Goal: Task Accomplishment & Management: Use online tool/utility

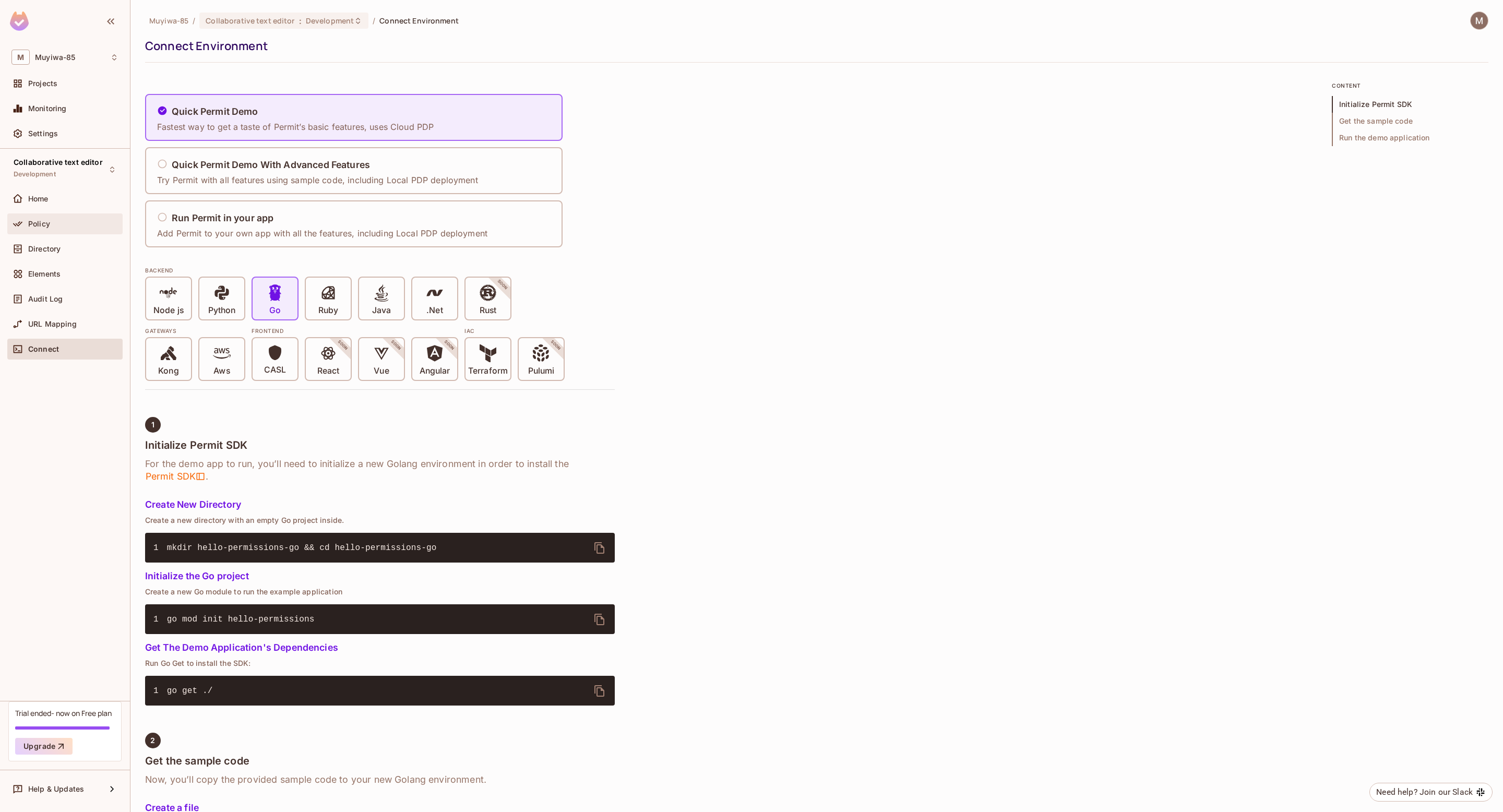
click at [70, 228] on div "Policy" at bounding box center [65, 223] width 107 height 12
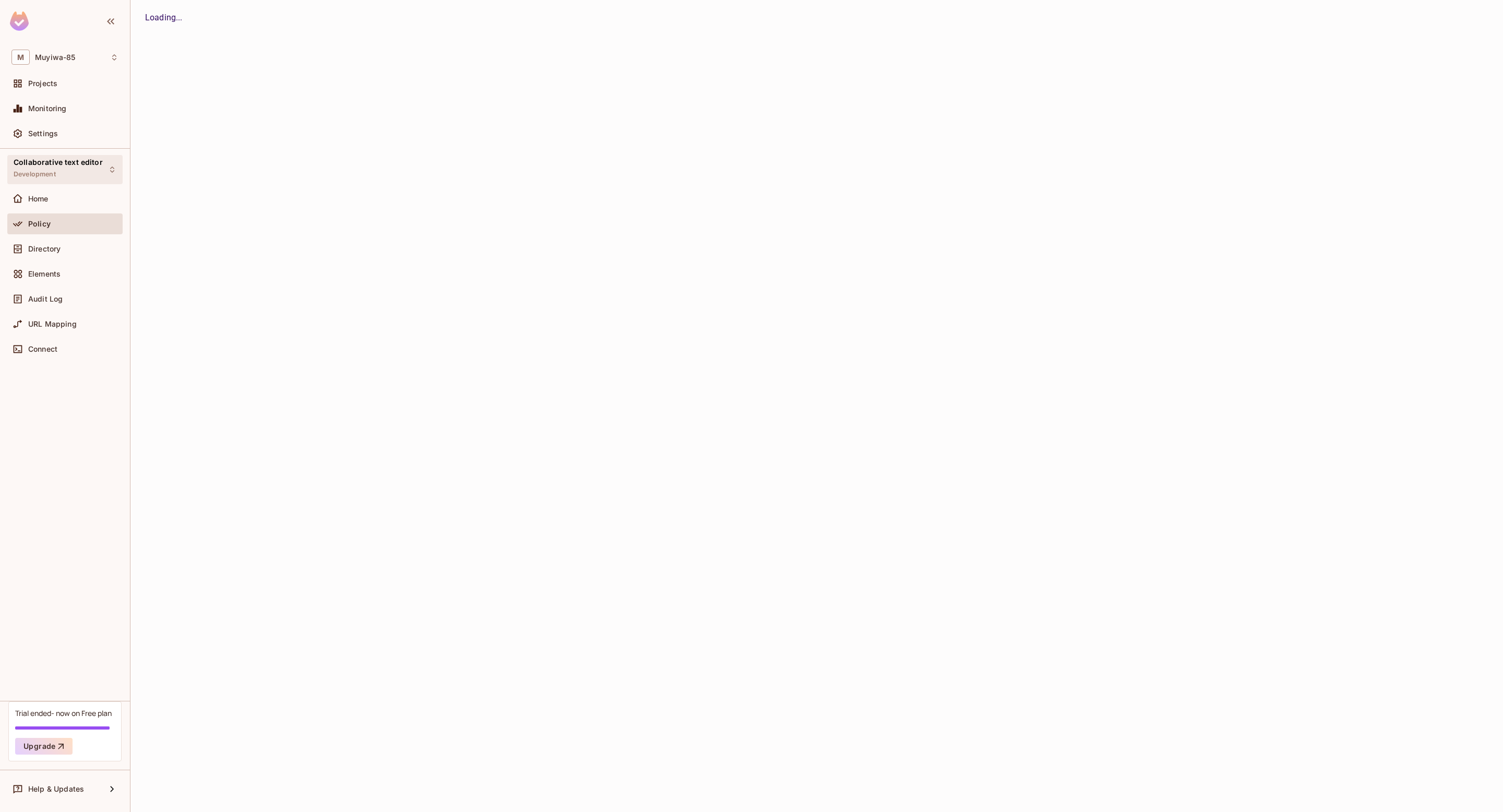
click at [87, 165] on span "Collaborative text editor" at bounding box center [58, 162] width 89 height 9
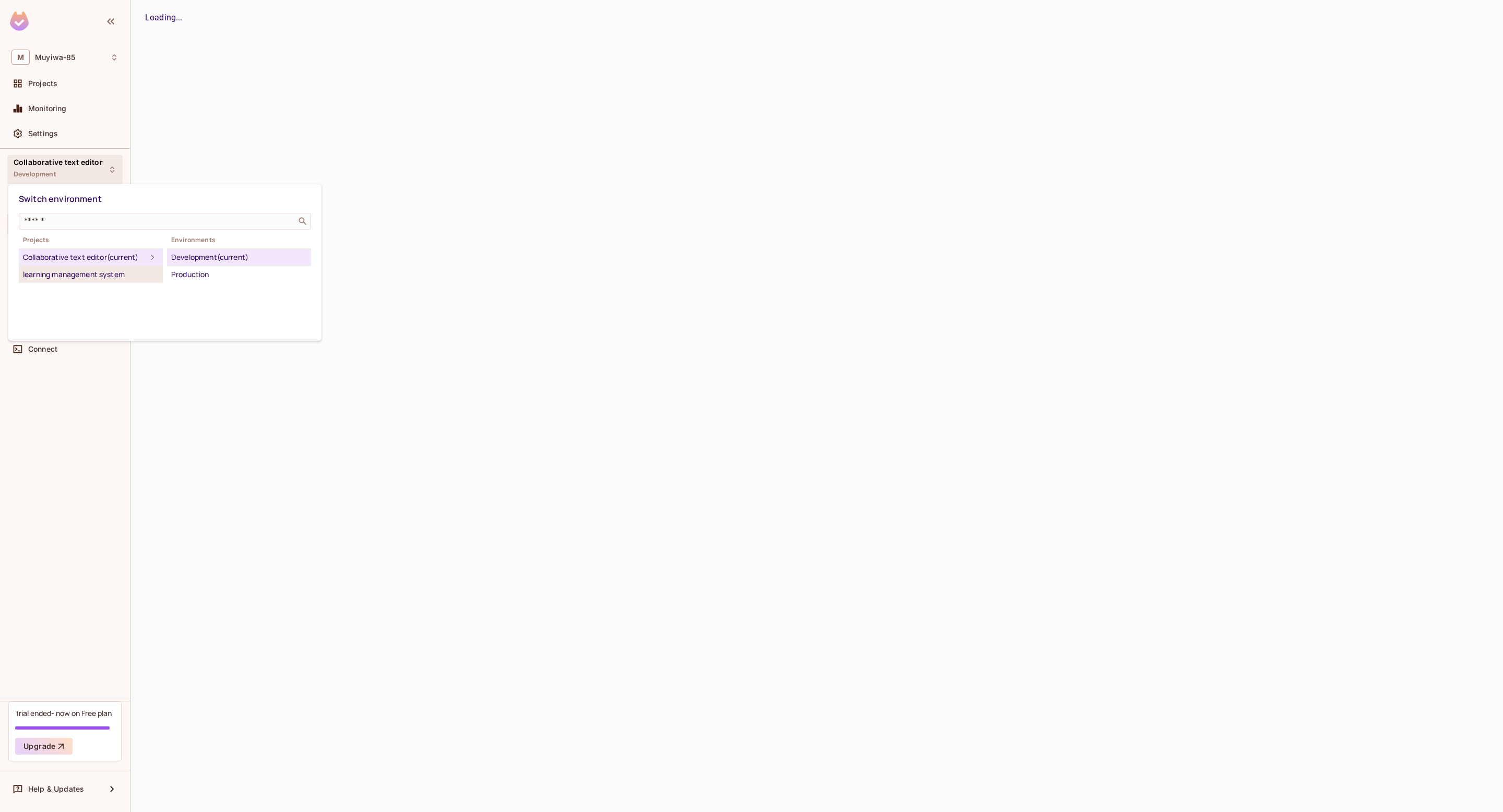
click at [112, 266] on li "learning management system" at bounding box center [91, 274] width 144 height 17
click at [152, 272] on icon at bounding box center [152, 274] width 12 height 12
click at [241, 114] on div at bounding box center [752, 406] width 1503 height 812
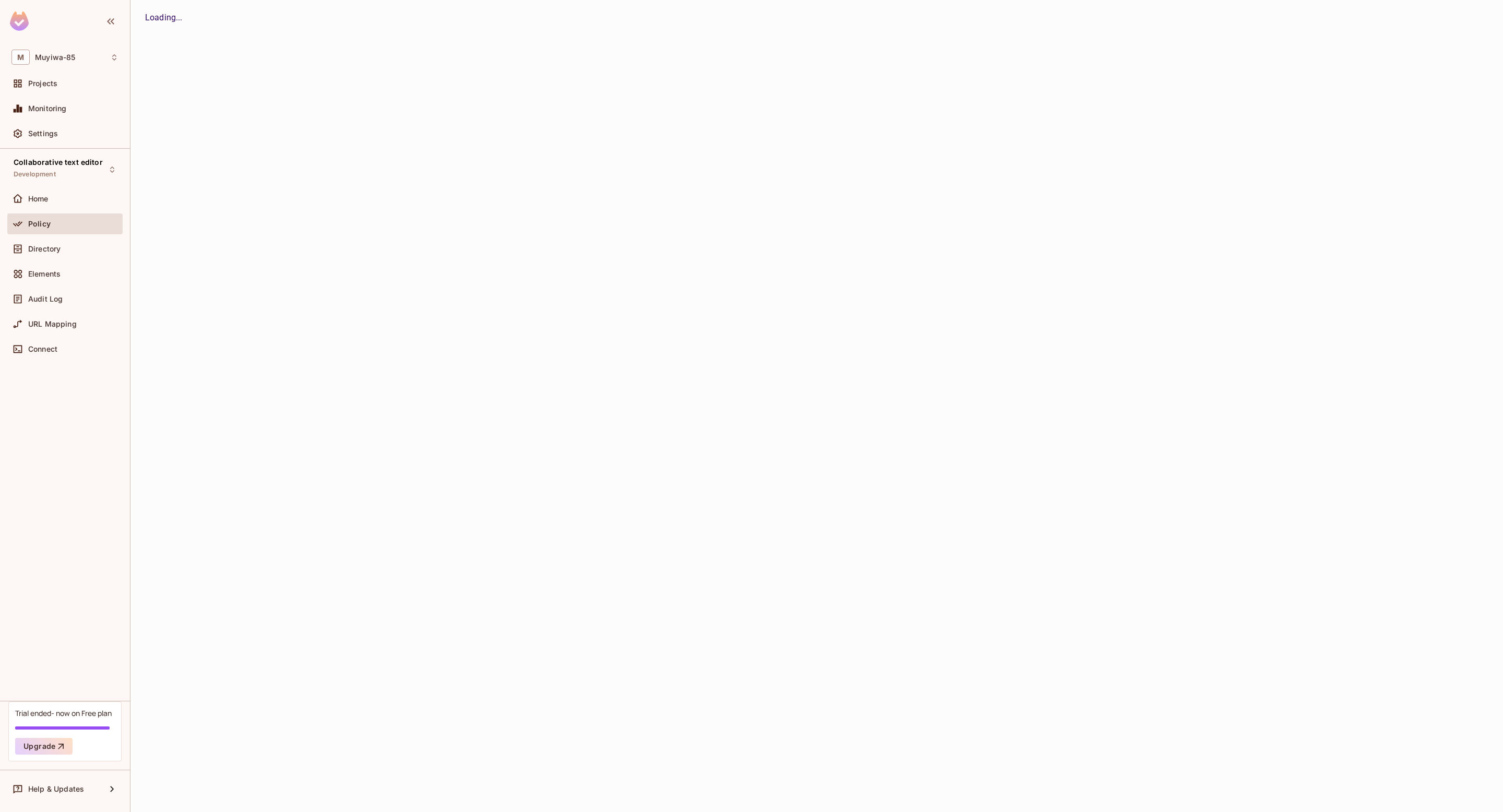
click at [64, 217] on div "Policy" at bounding box center [64, 224] width 115 height 21
click at [60, 198] on div "Home" at bounding box center [73, 199] width 91 height 9
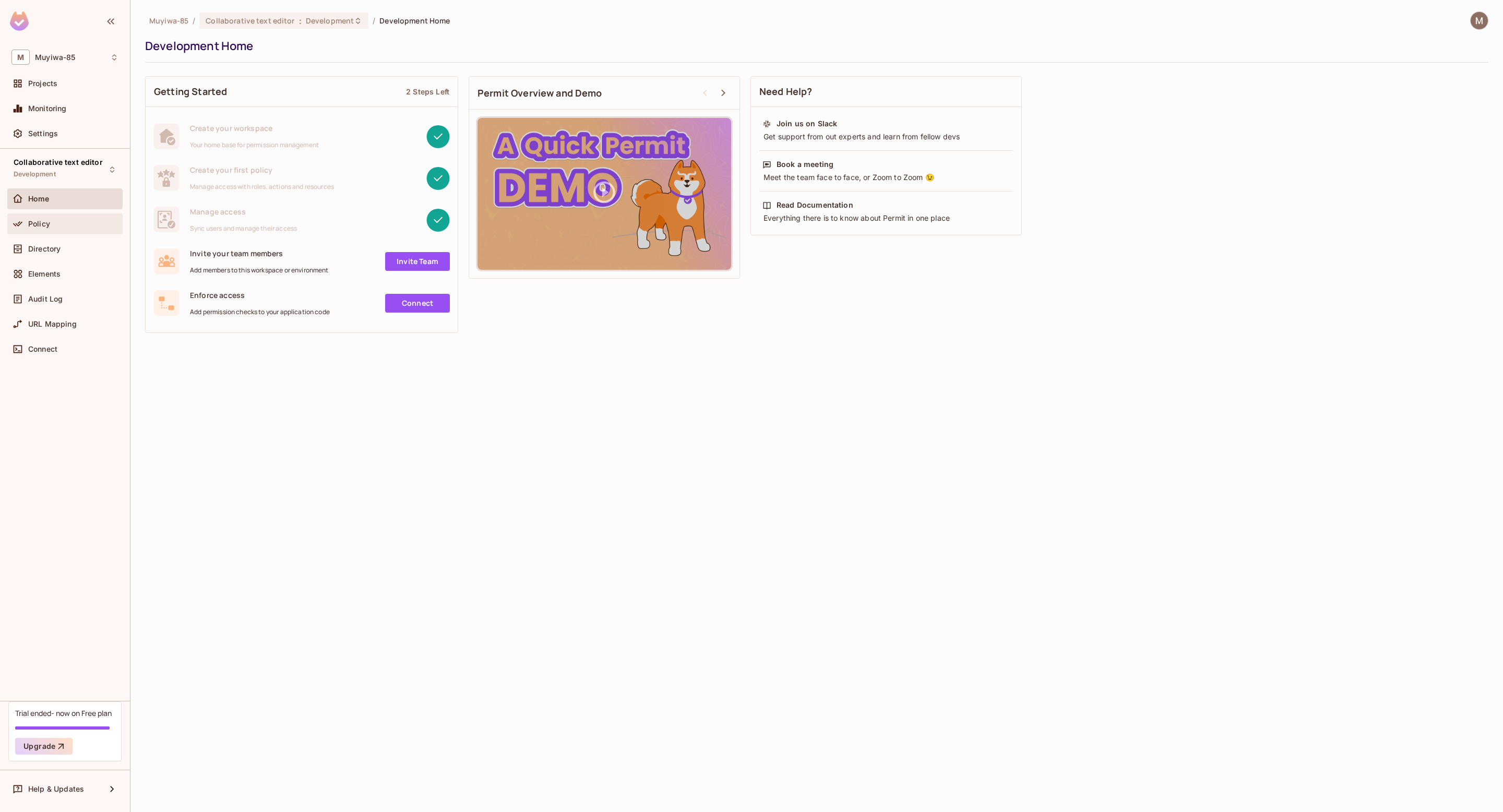
click at [49, 227] on span "Policy" at bounding box center [39, 224] width 22 height 9
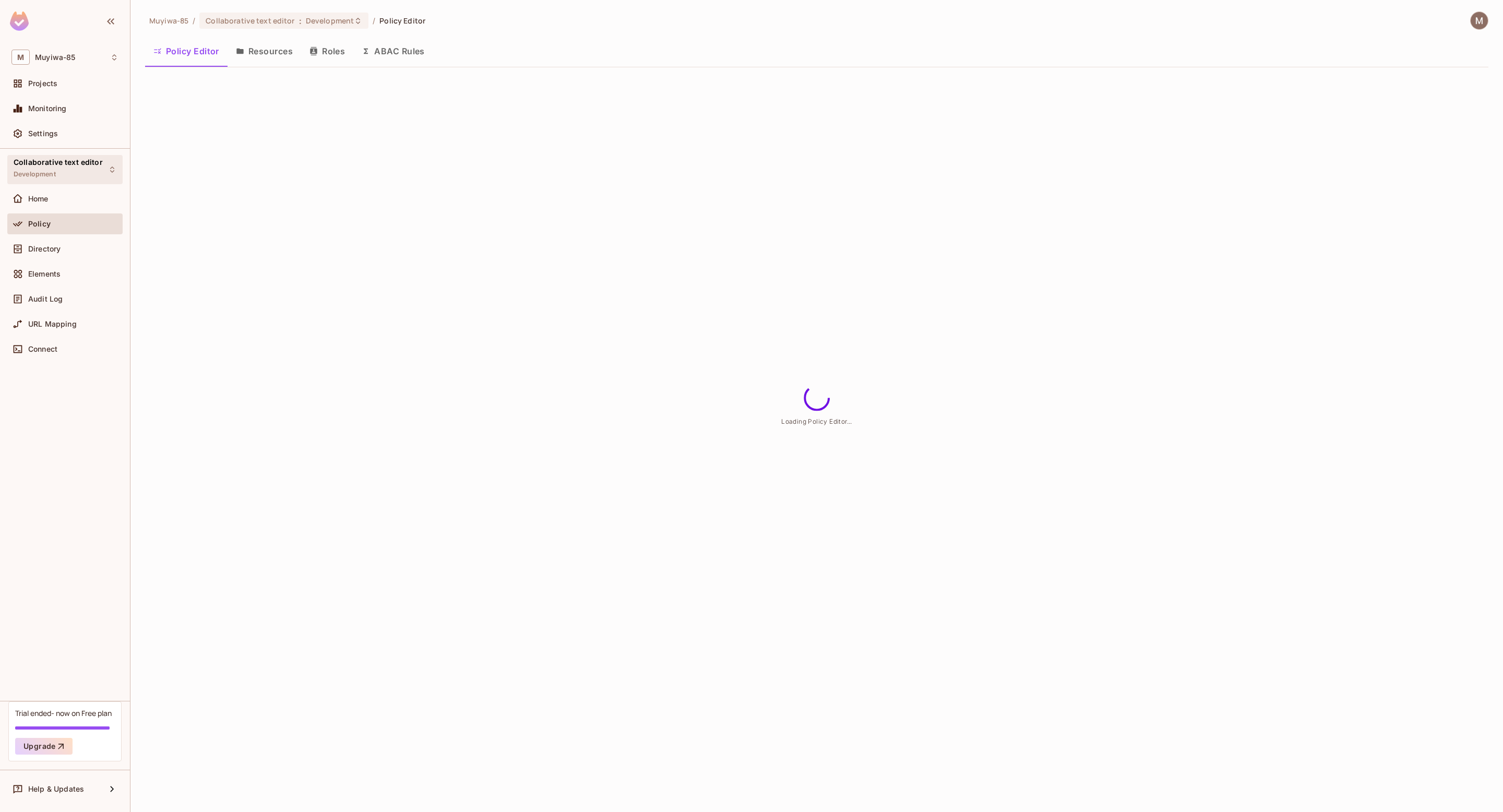
click at [72, 169] on div "Collaborative text editor Development" at bounding box center [58, 169] width 89 height 22
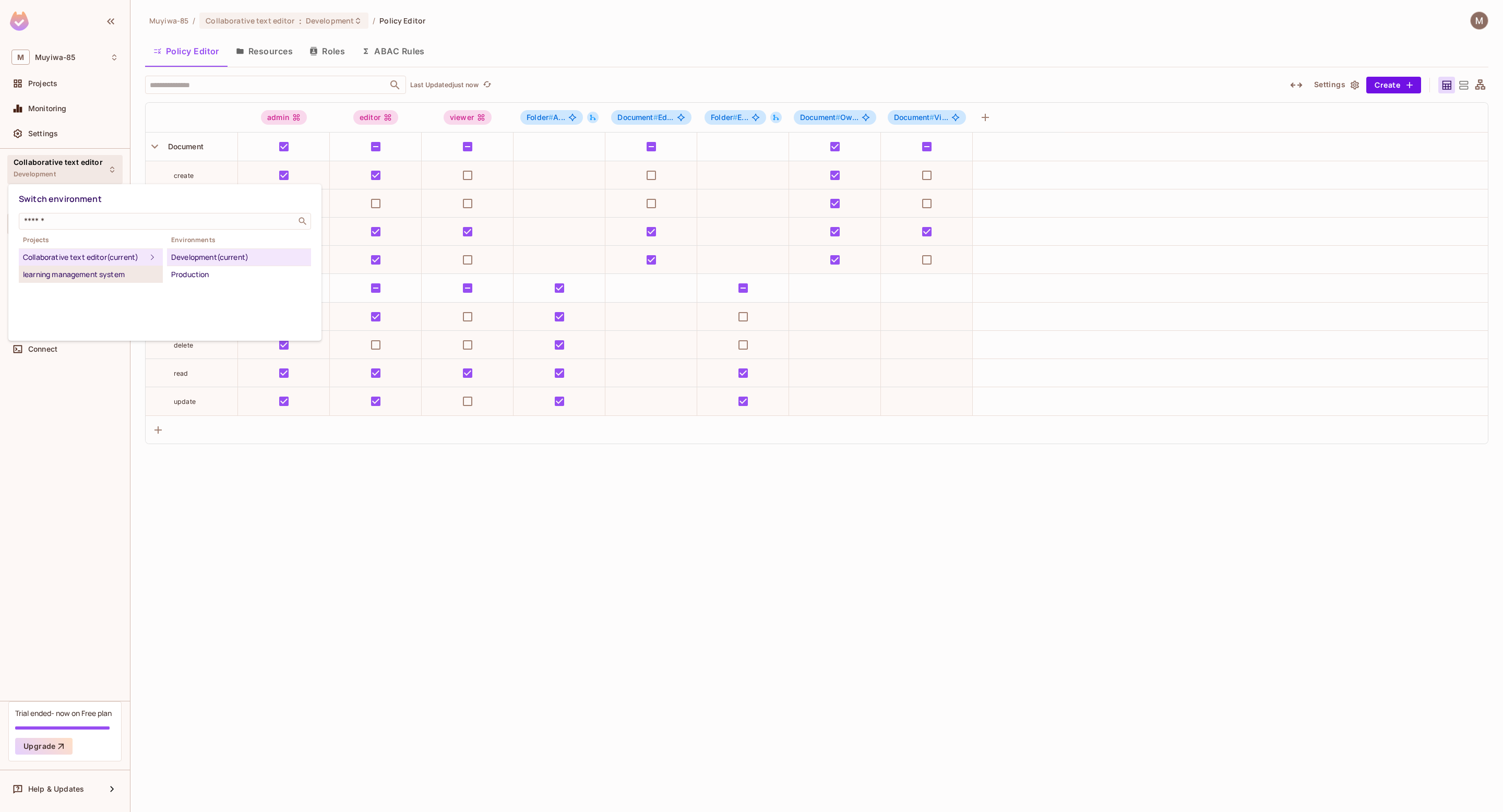
click at [85, 272] on div "learning management system" at bounding box center [91, 274] width 136 height 12
click at [224, 257] on div "Development" at bounding box center [238, 256] width 136 height 12
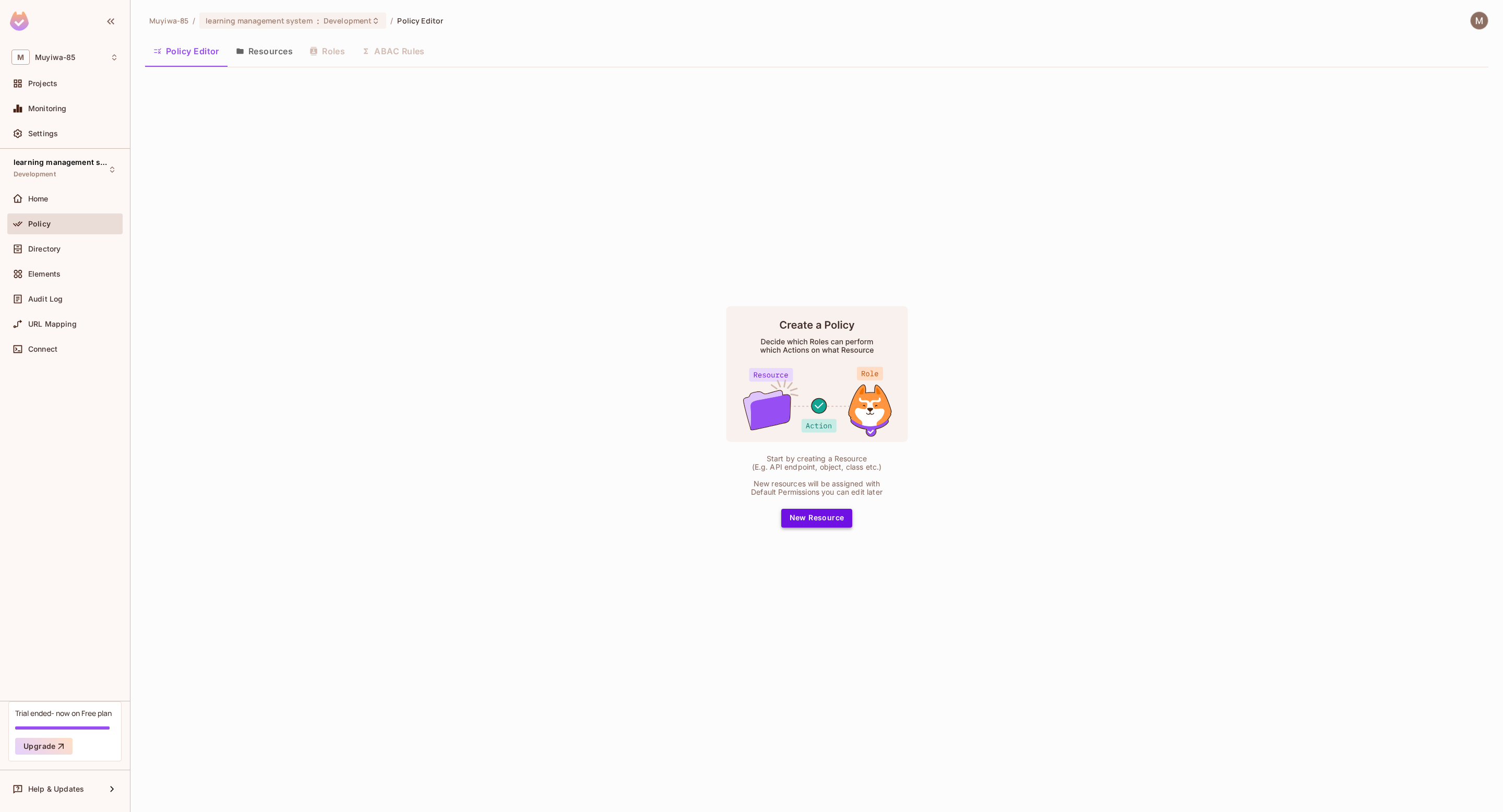
click at [827, 513] on button "New Resource" at bounding box center [817, 518] width 72 height 19
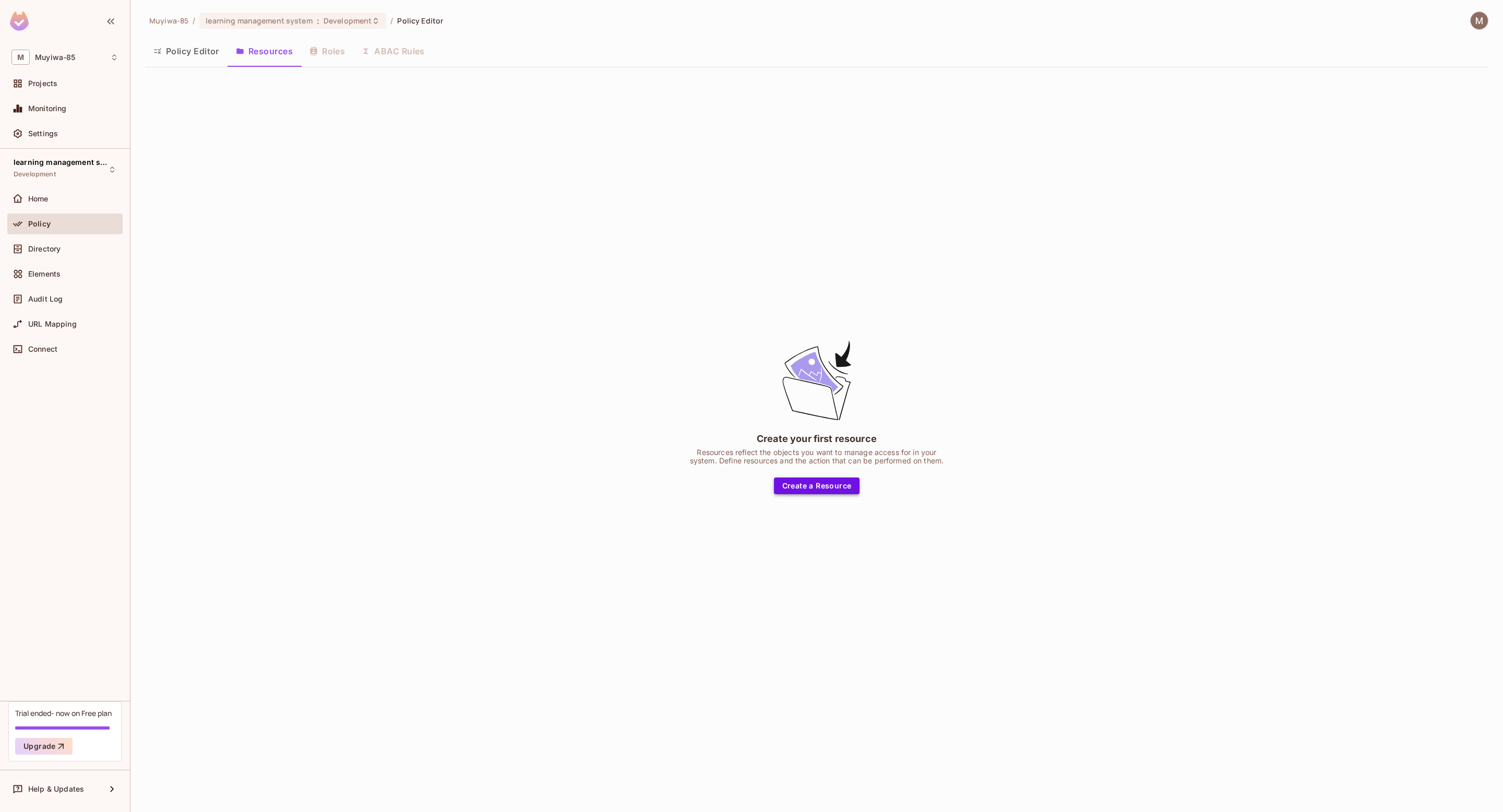
click at [811, 487] on button "Create a Resource" at bounding box center [817, 485] width 86 height 17
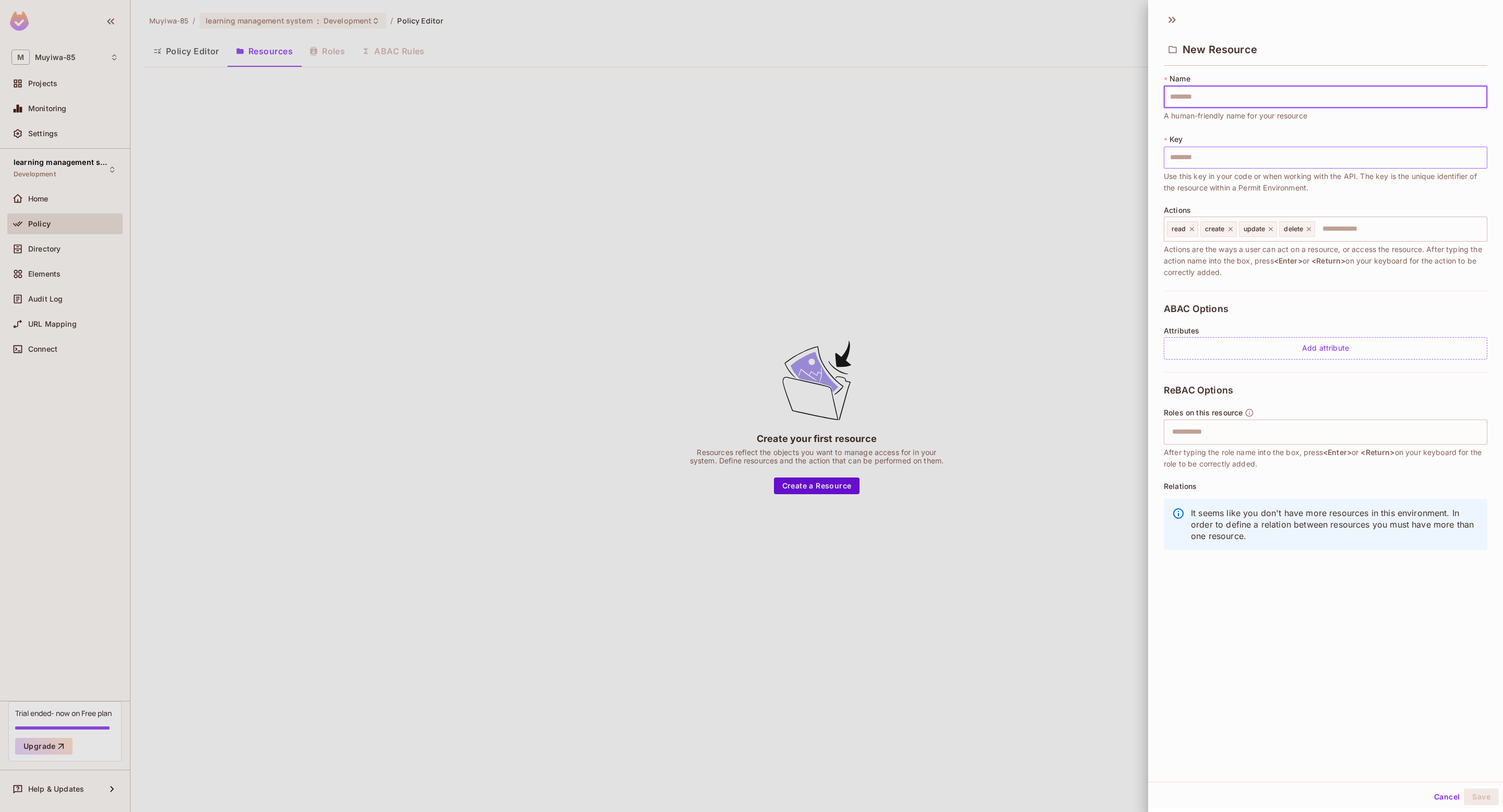
type input "******"
click at [1225, 151] on input "******" at bounding box center [1325, 157] width 324 height 22
click at [1477, 794] on button "Save" at bounding box center [1481, 796] width 35 height 17
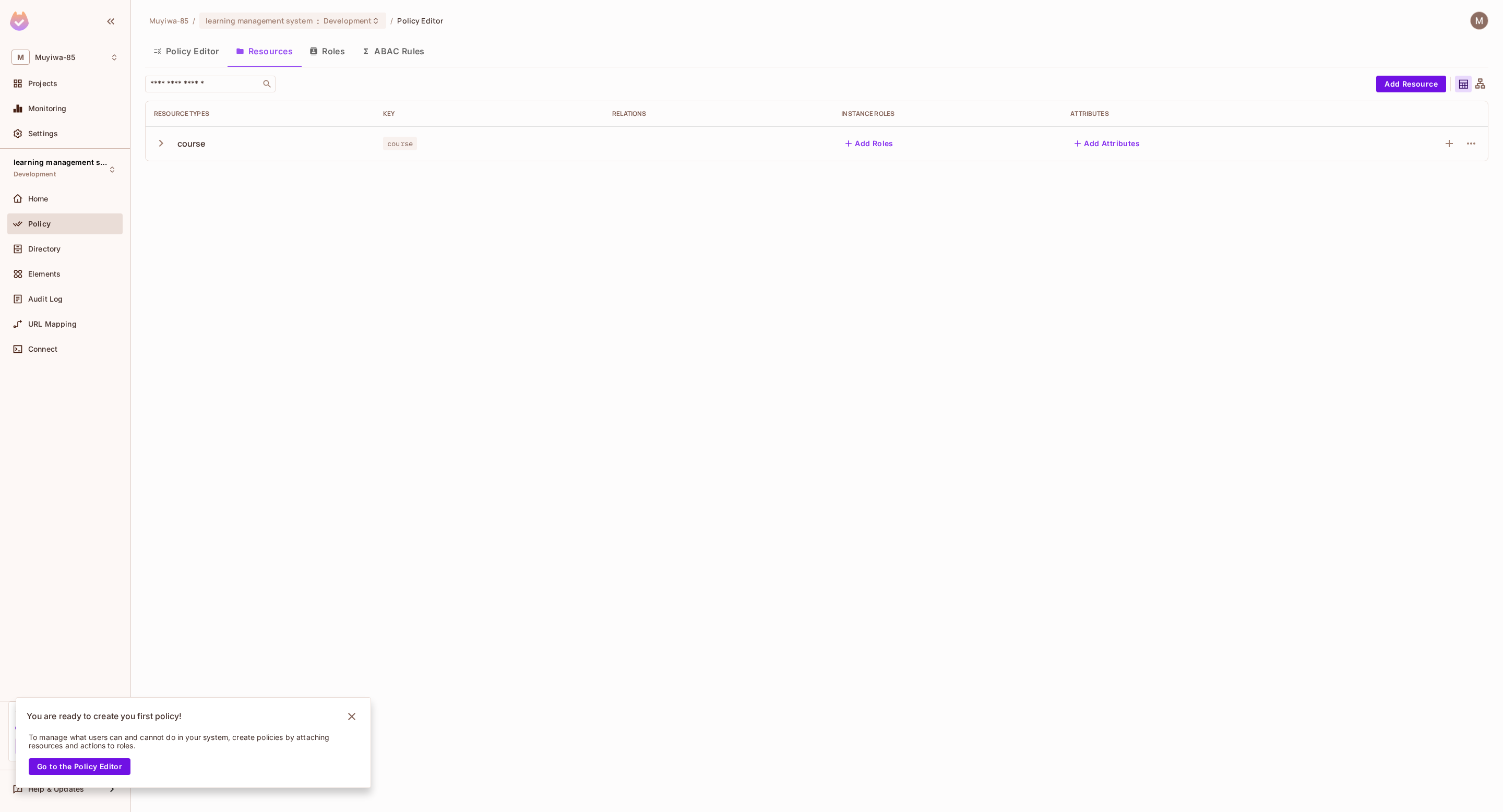
click at [199, 49] on button "Policy Editor" at bounding box center [186, 51] width 83 height 26
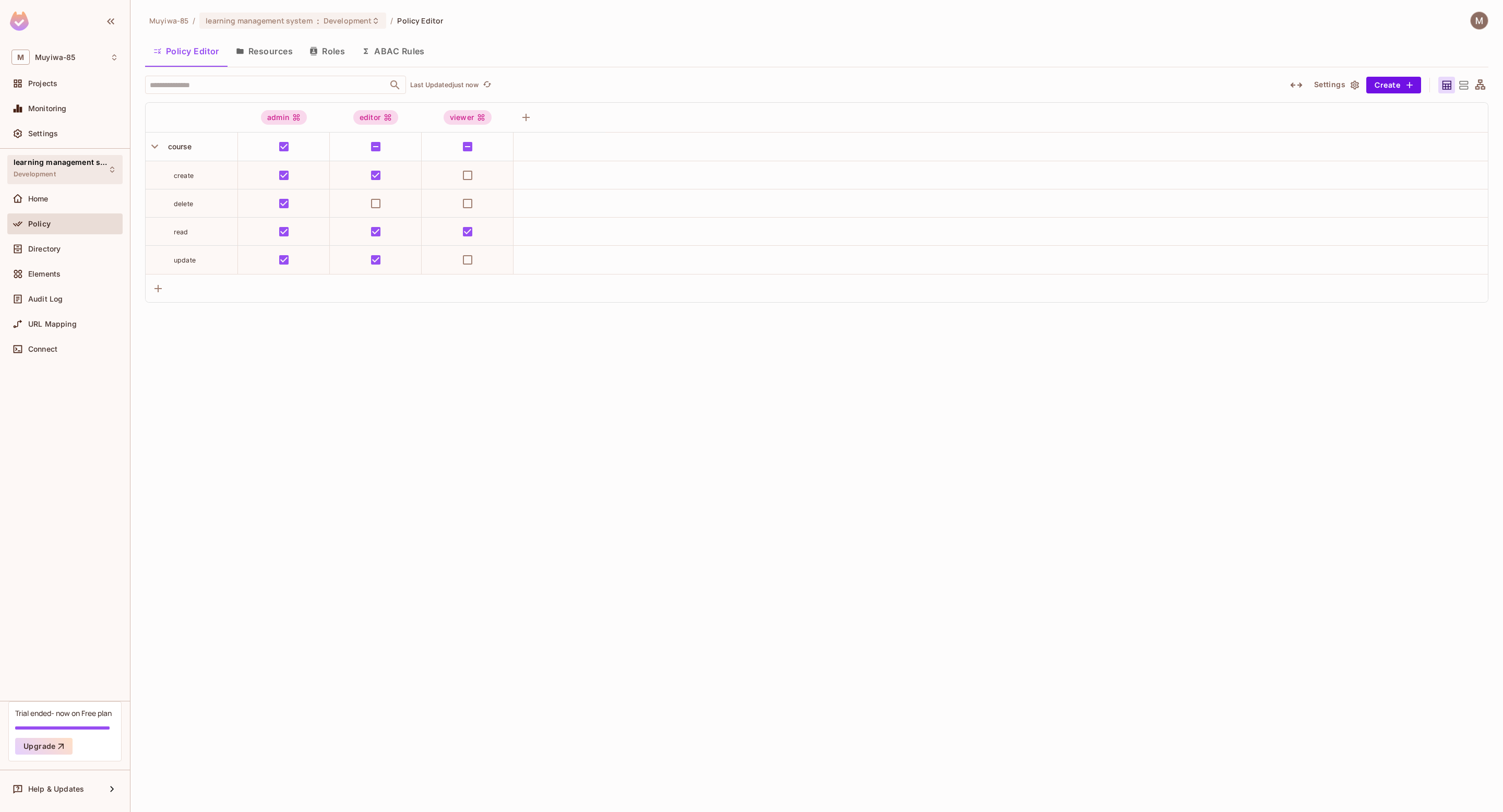
click at [63, 169] on div "learning management system Development" at bounding box center [59, 169] width 91 height 22
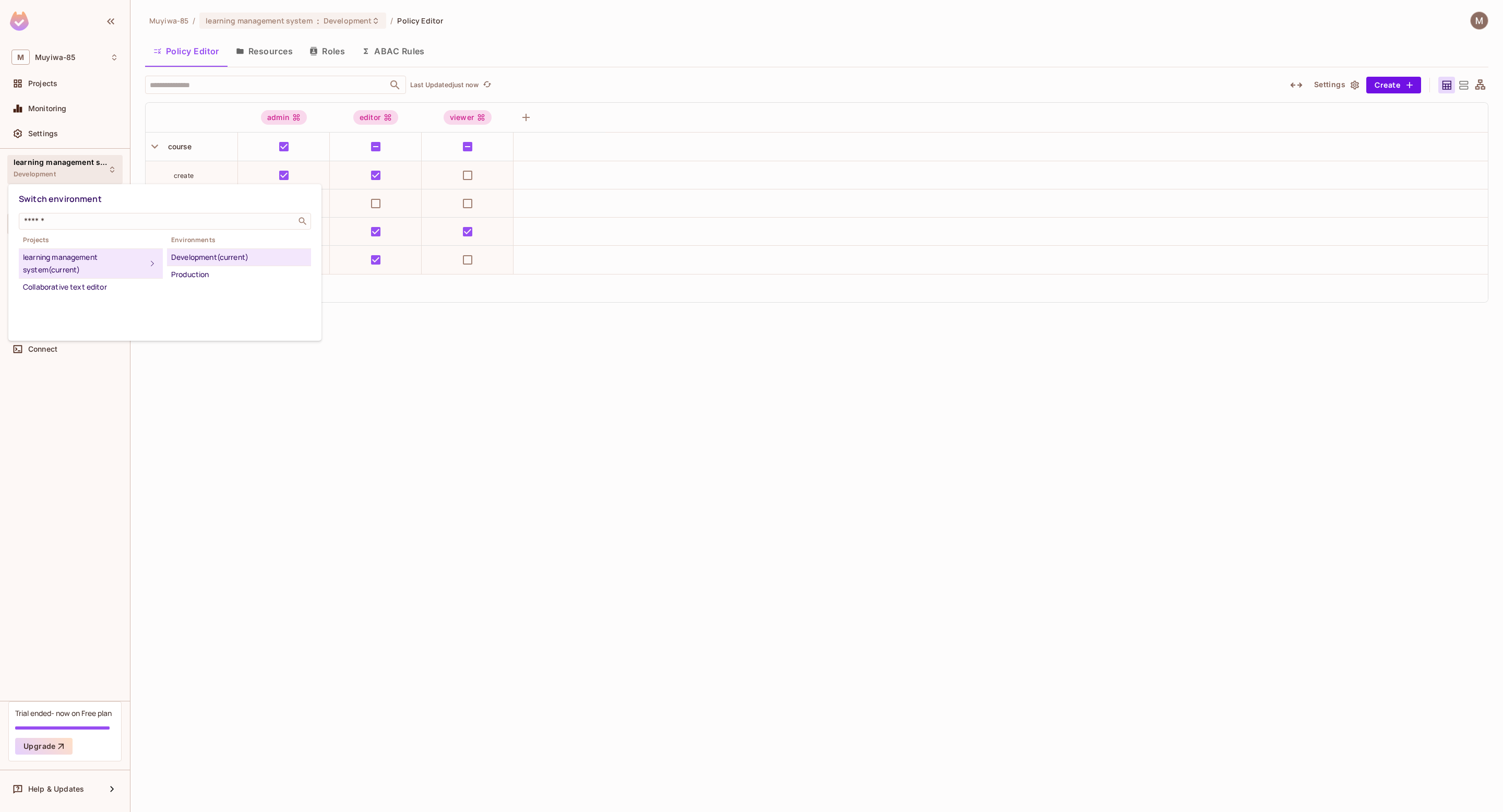
click at [61, 73] on div at bounding box center [752, 406] width 1503 height 812
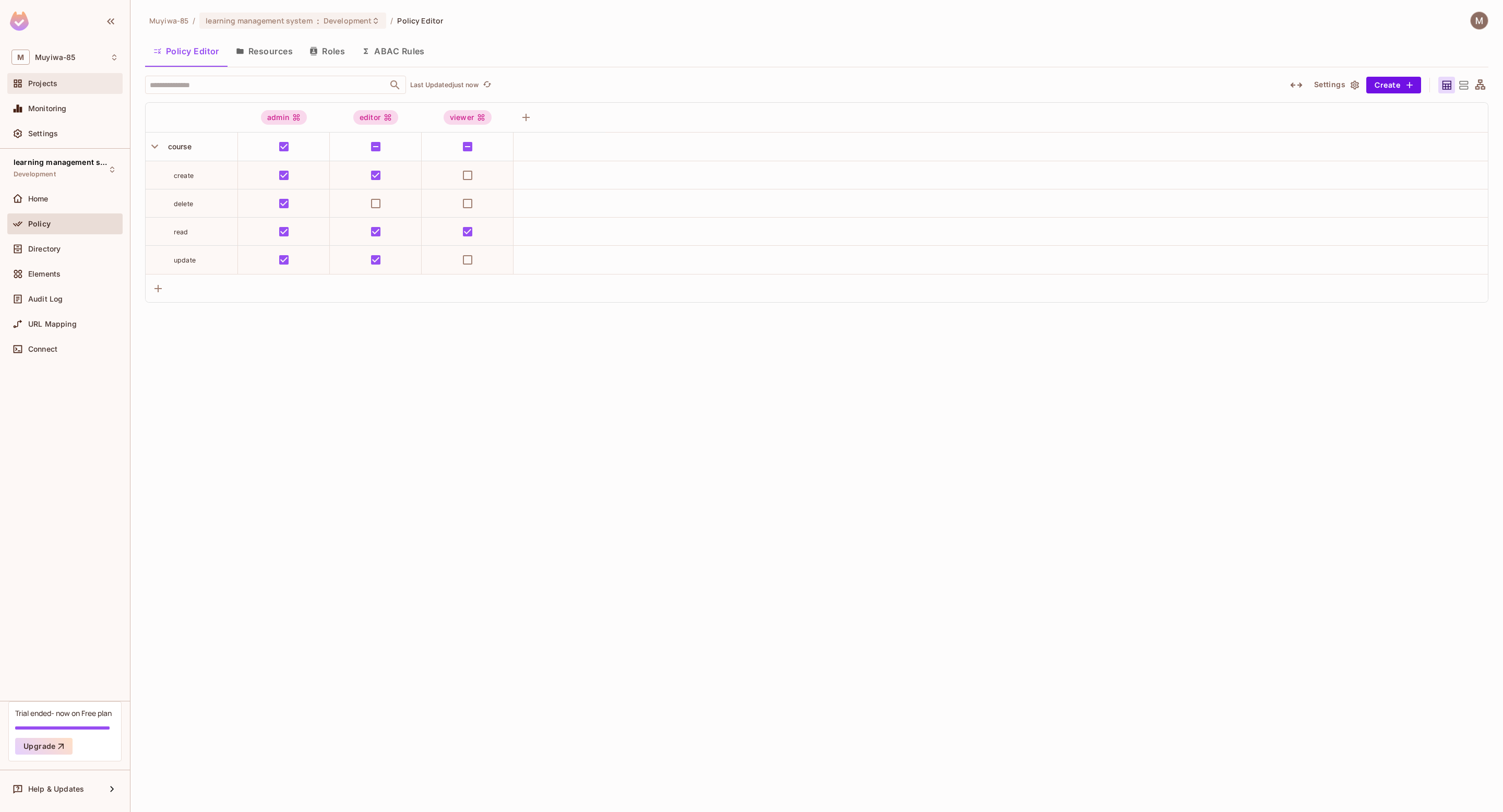
click at [49, 78] on div "Projects" at bounding box center [65, 83] width 107 height 12
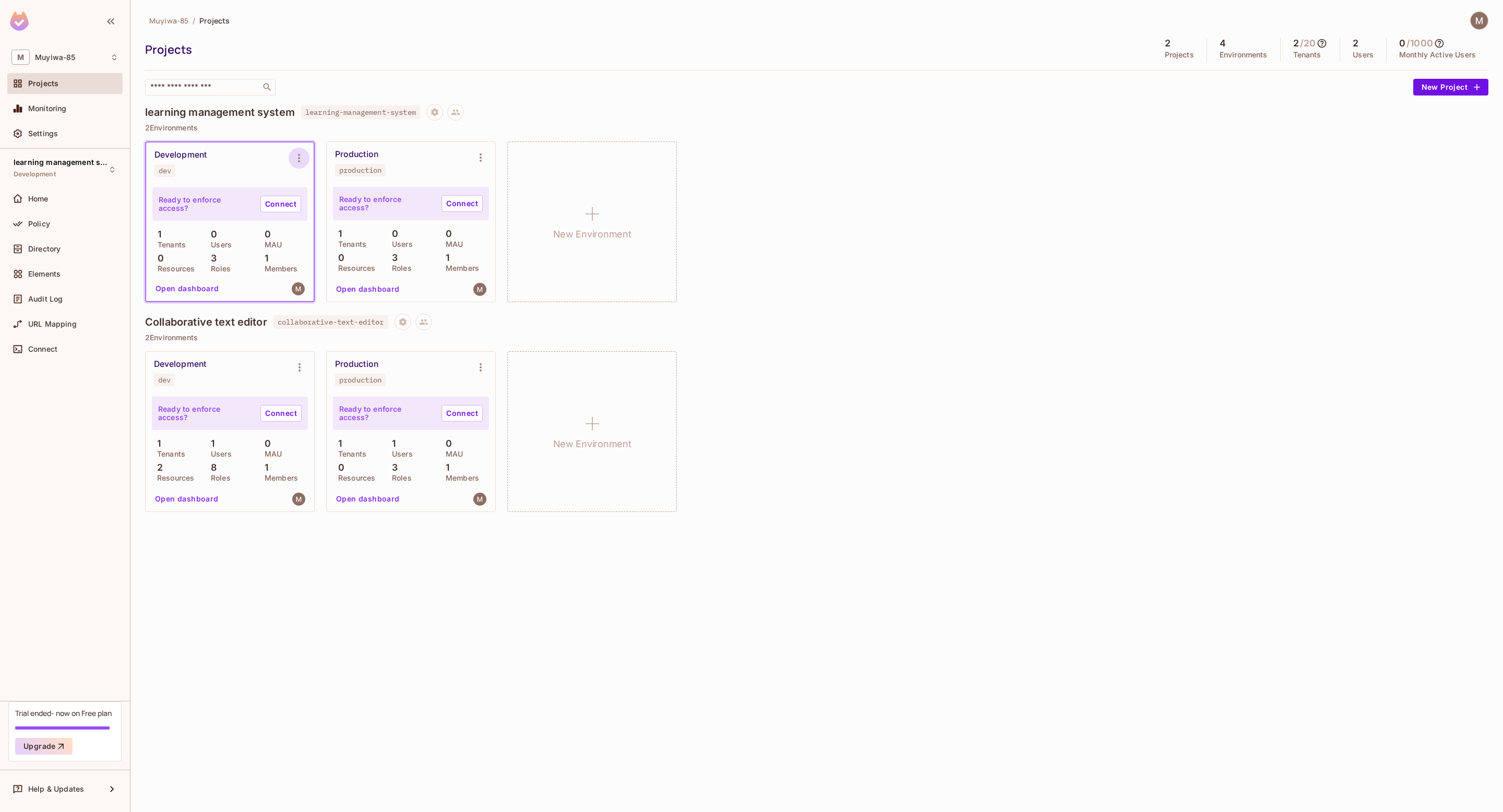
click at [296, 154] on icon "Environment settings" at bounding box center [299, 158] width 12 height 12
click at [338, 196] on div "Copy API Key" at bounding box center [352, 201] width 49 height 10
click at [36, 359] on div "Connect" at bounding box center [64, 348] width 115 height 21
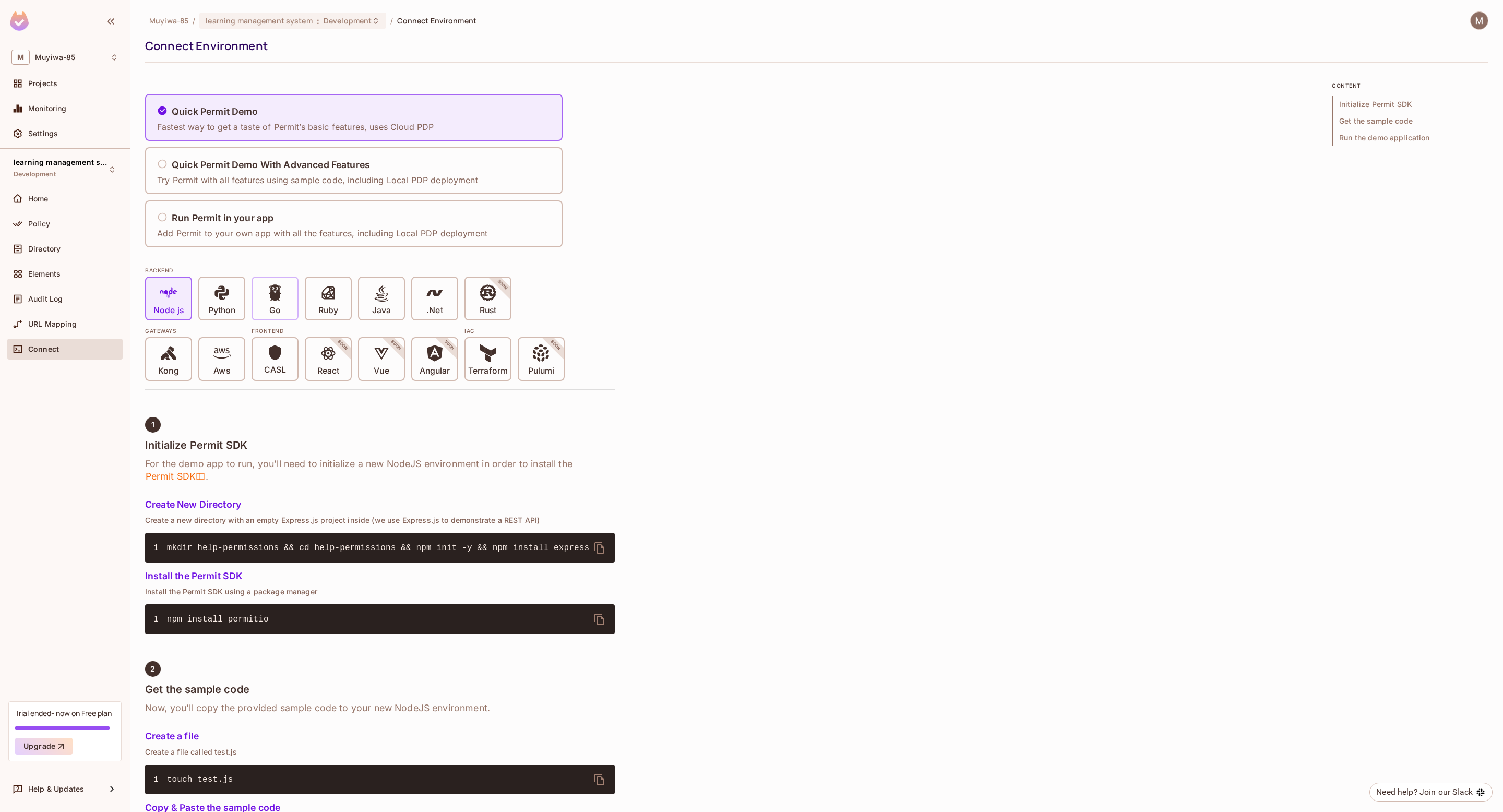
click at [272, 317] on div "Go" at bounding box center [275, 298] width 45 height 42
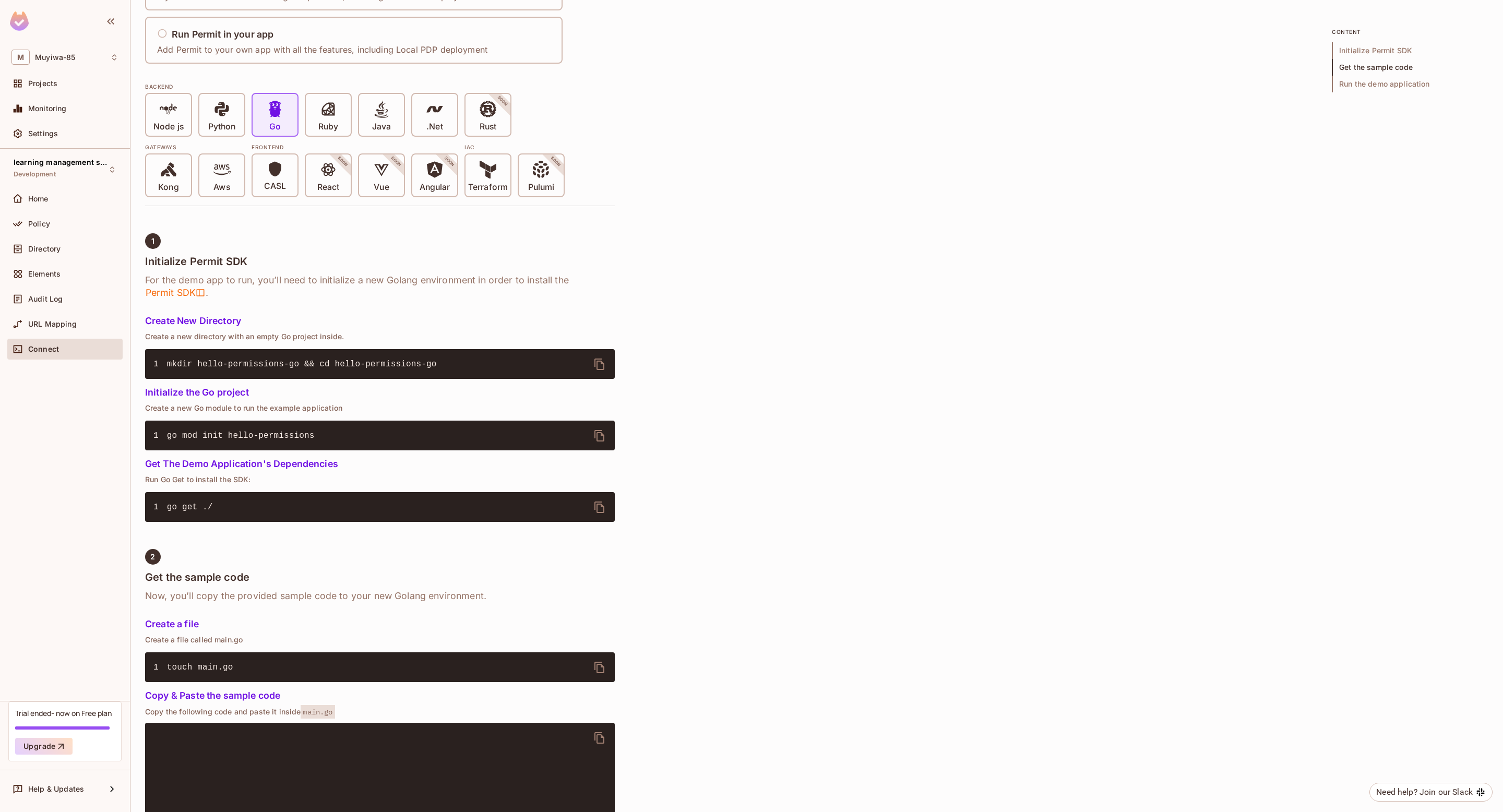
scroll to position [66, 0]
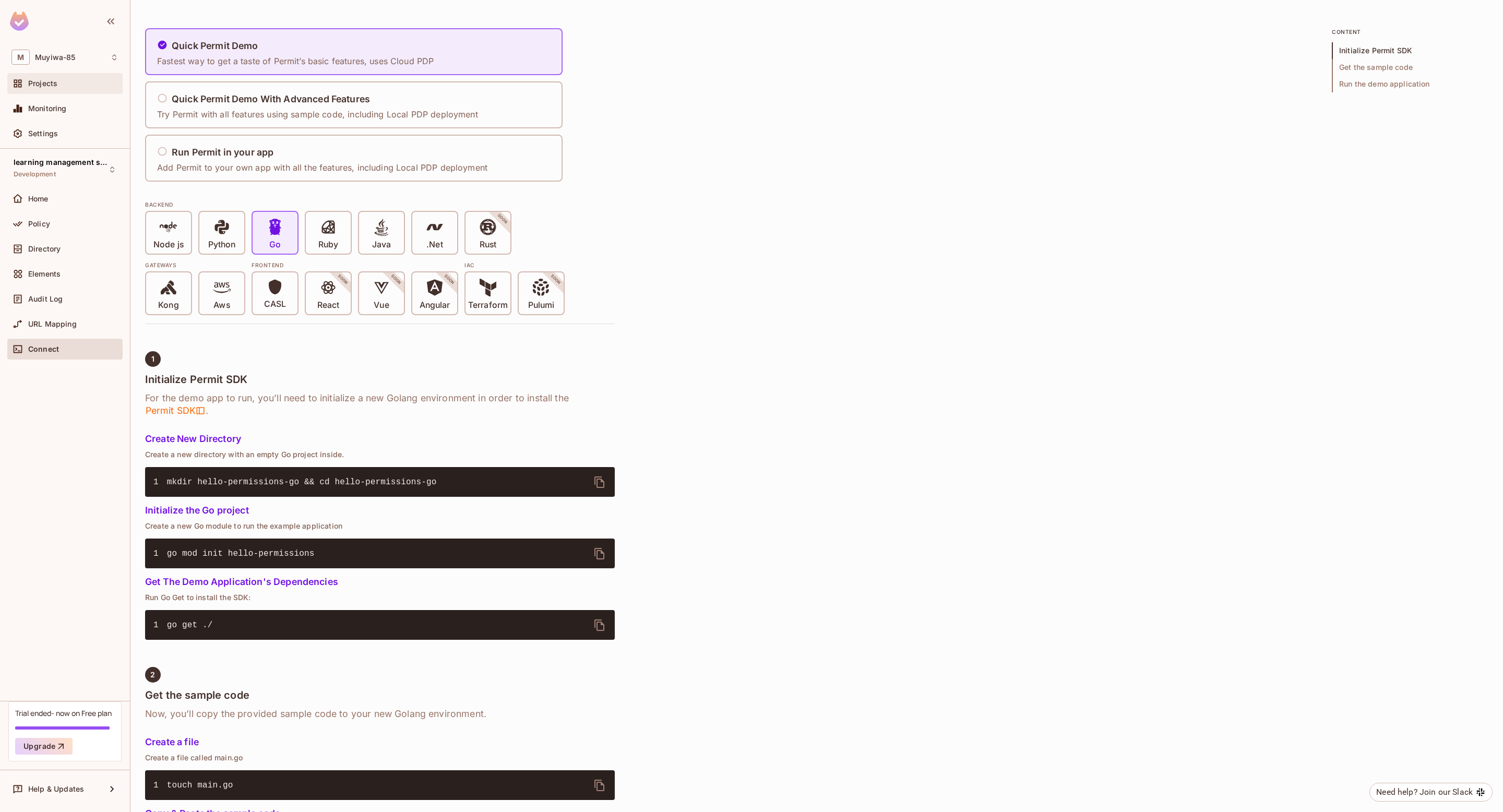
click at [68, 88] on div "Projects" at bounding box center [65, 83] width 107 height 12
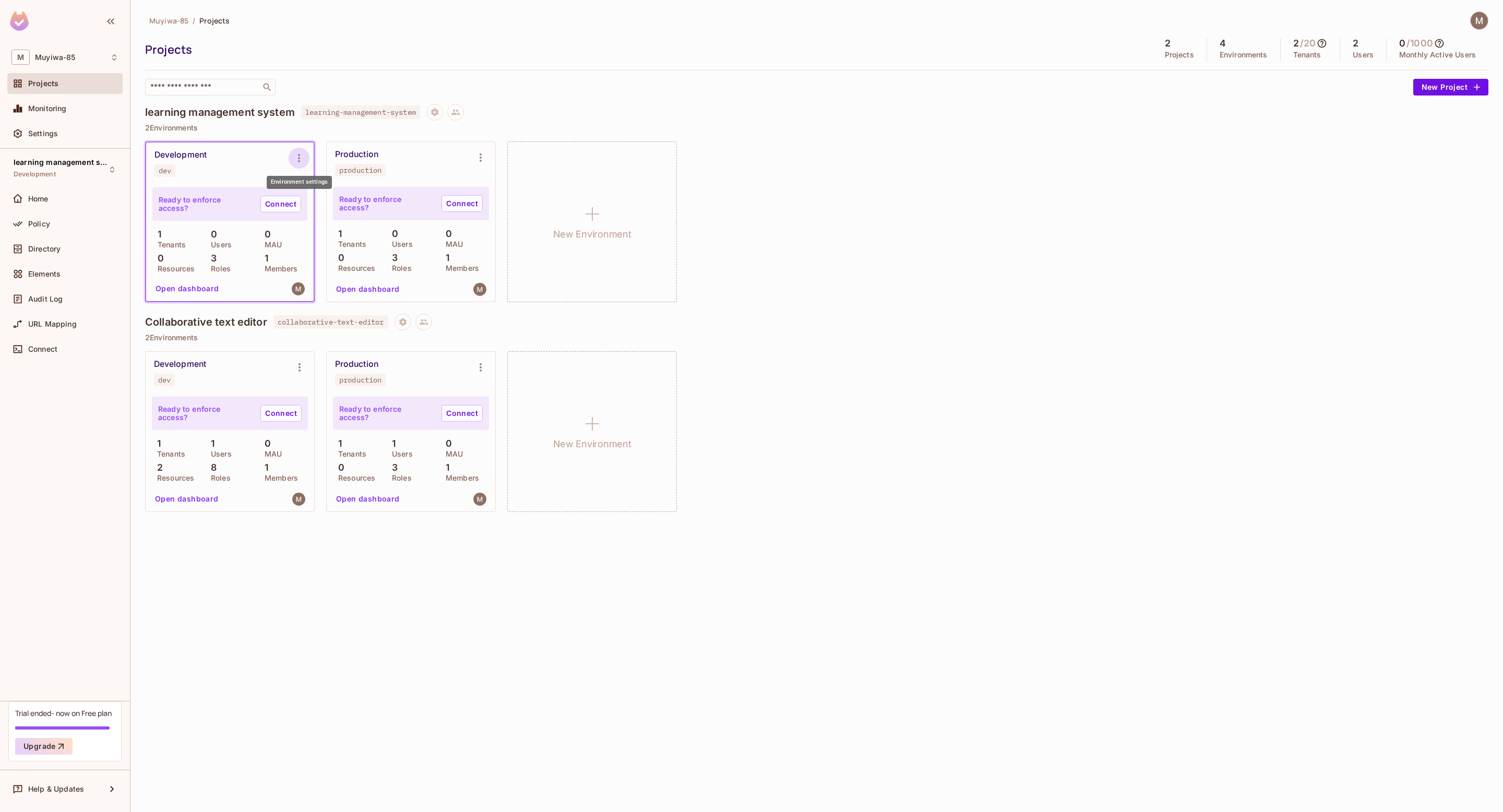
click at [300, 155] on icon "Environment settings" at bounding box center [299, 158] width 12 height 12
click at [36, 343] on div at bounding box center [752, 406] width 1503 height 812
click at [83, 353] on div "Connect" at bounding box center [73, 349] width 91 height 9
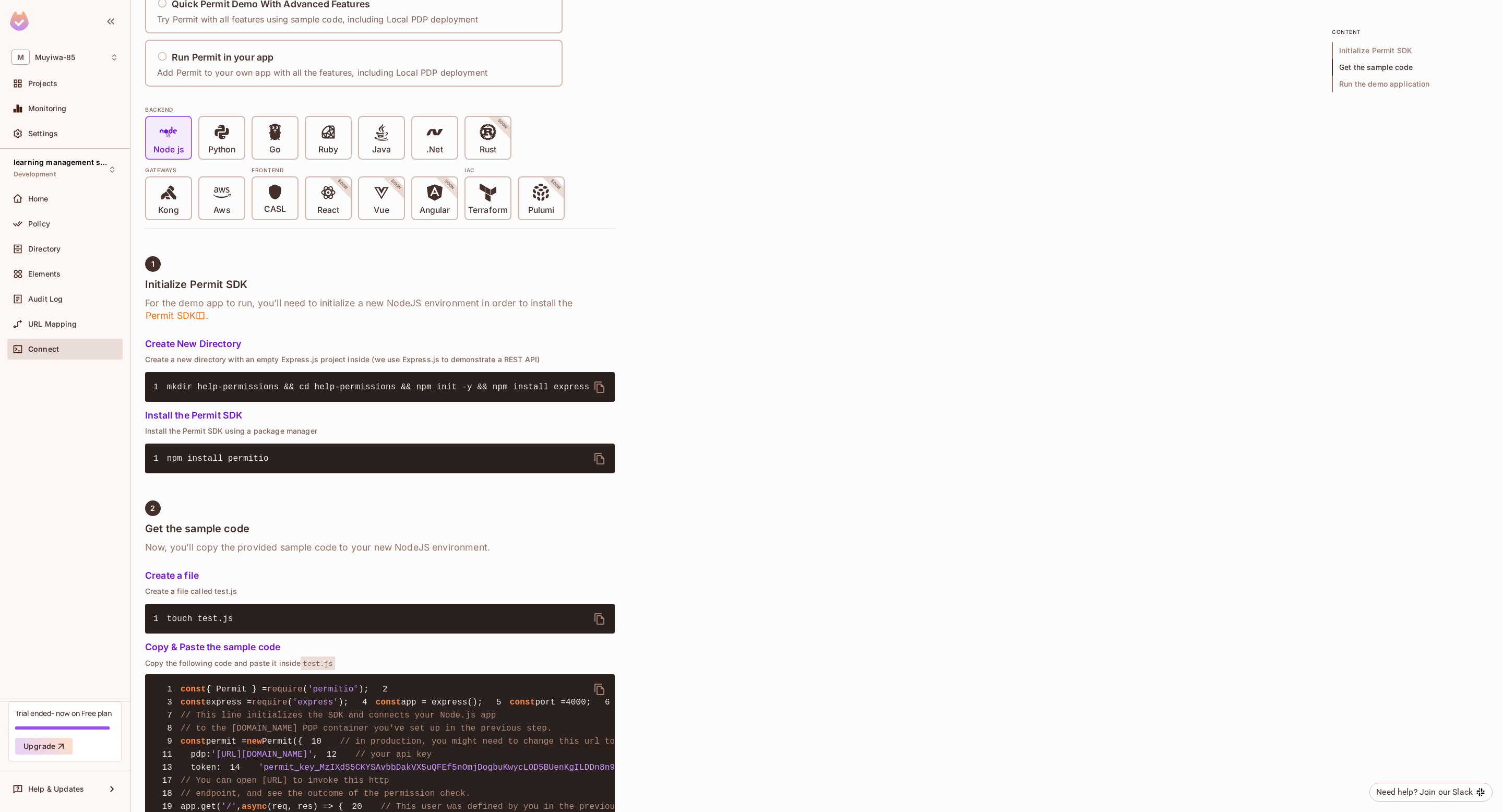
scroll to position [109, 0]
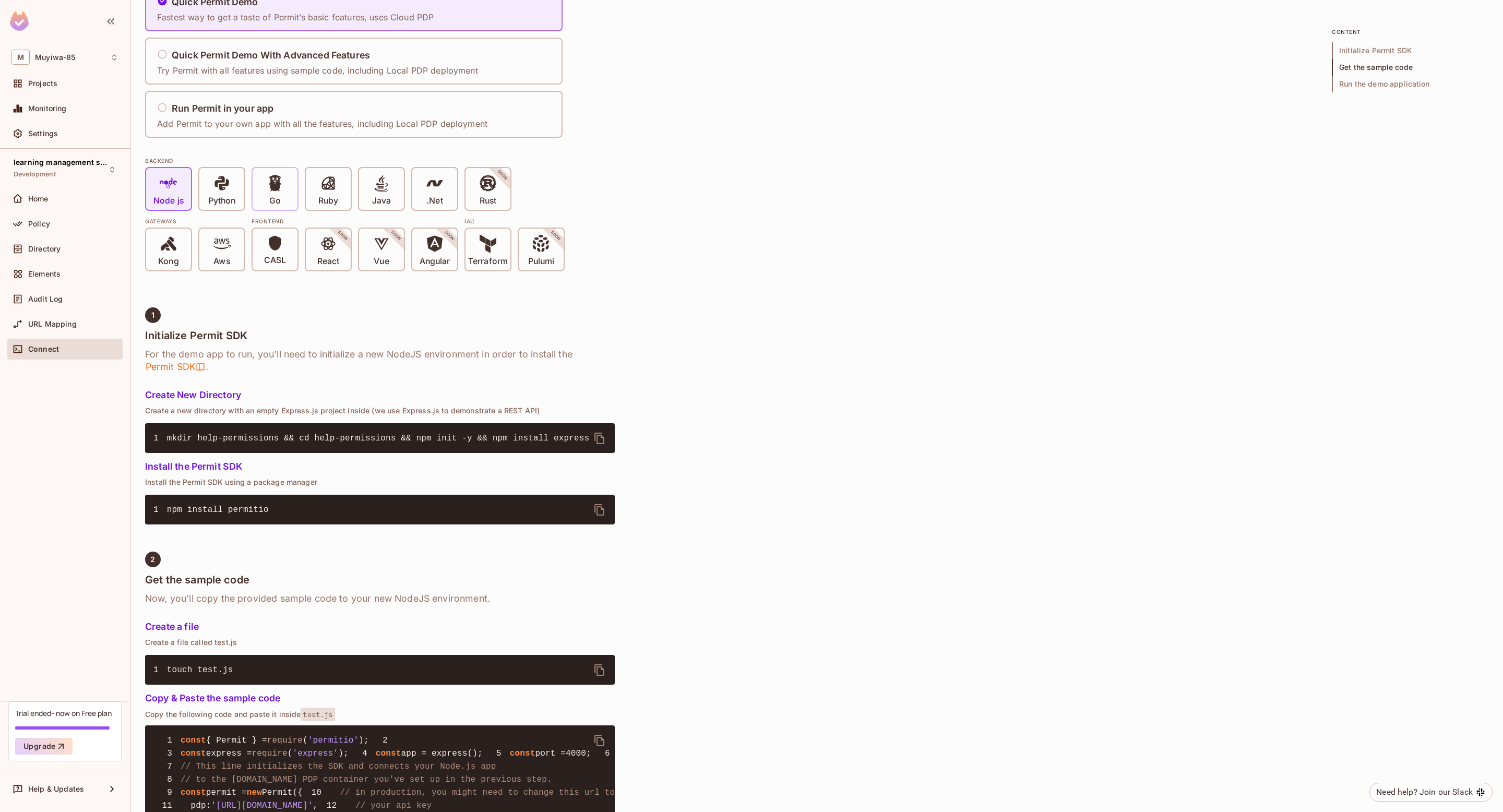
click at [267, 196] on span "Go" at bounding box center [275, 191] width 17 height 32
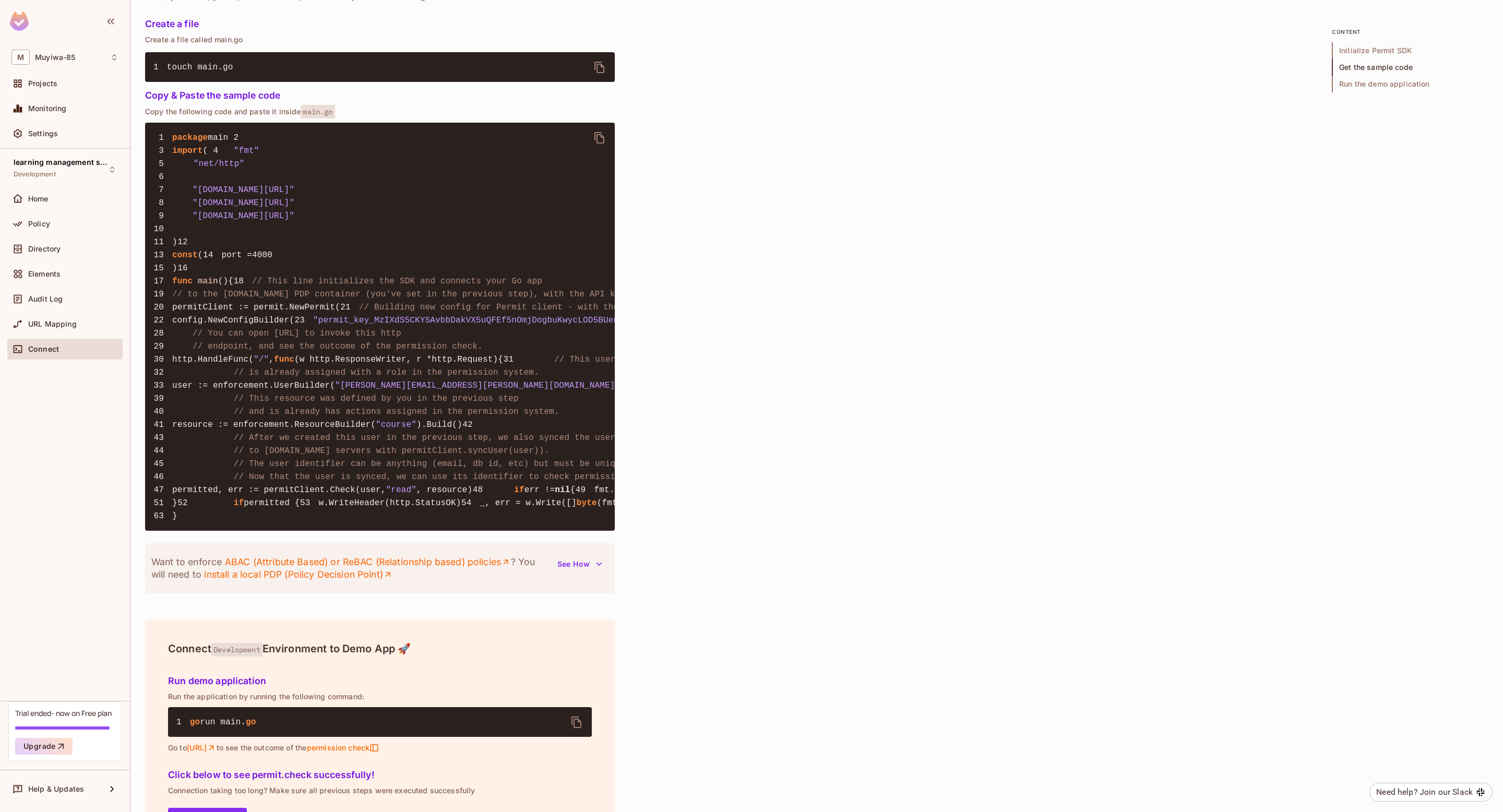
scroll to position [784, 0]
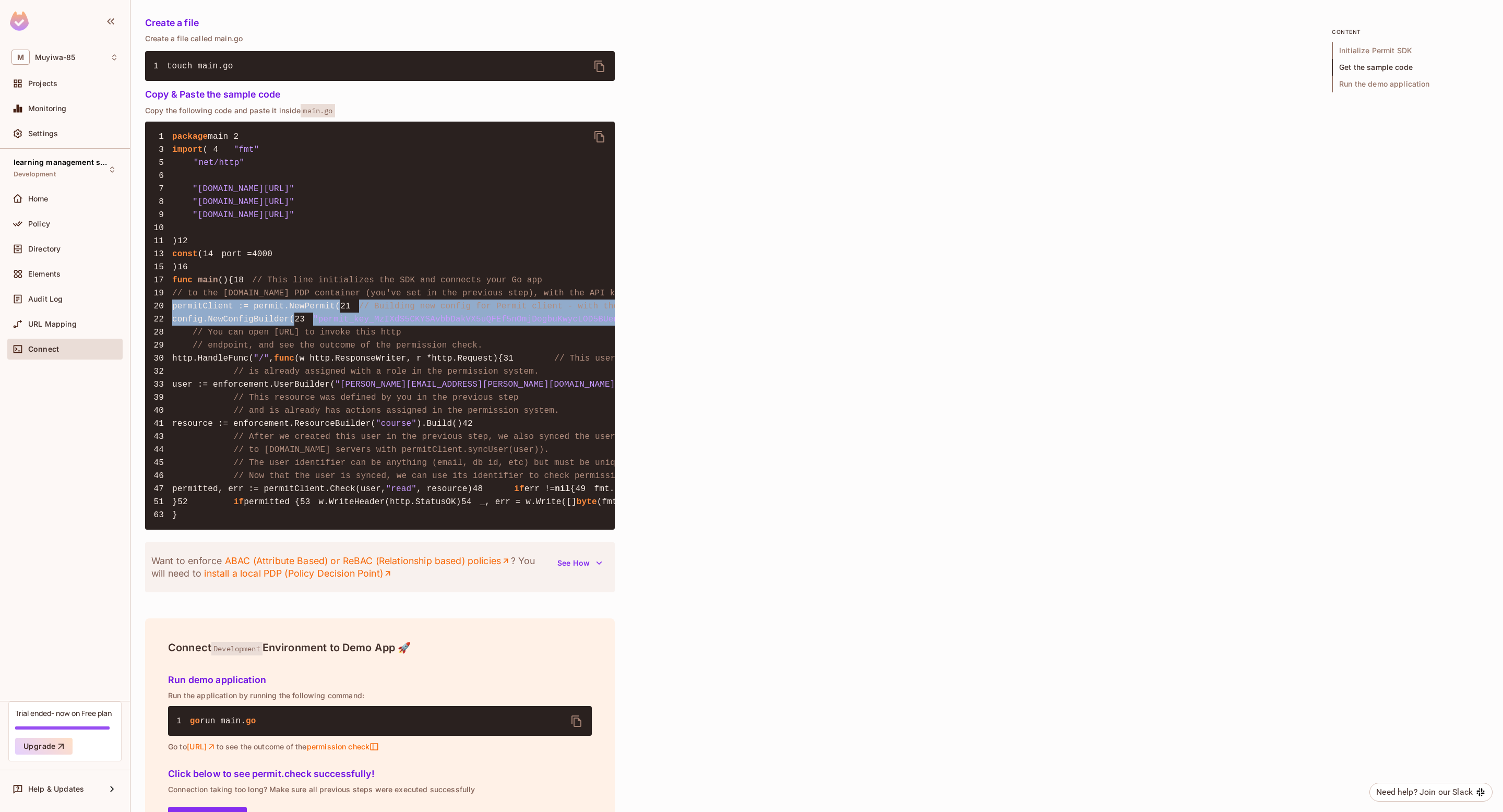
drag, startPoint x: 193, startPoint y: 453, endPoint x: 159, endPoint y: 376, distance: 84.2
click at [159, 376] on pre "1 package main 2 3 import ( 4 "fmt" 5 "net/http" 6 7 "[DOMAIN_NAME][URL]" 8 "[D…" at bounding box center [380, 325] width 470 height 408
copy code "permitClient := permit.NewPermit( 21 // Building new config for Permit client -…"
